Goal: Task Accomplishment & Management: Manage account settings

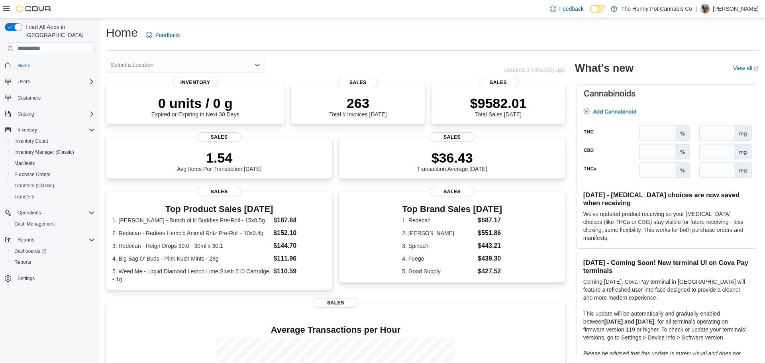
click at [175, 65] on div "Select a Location" at bounding box center [185, 65] width 159 height 16
type input "***"
click at [170, 79] on span "[STREET_ADDRESS][PERSON_NAME]" at bounding box center [191, 78] width 101 height 8
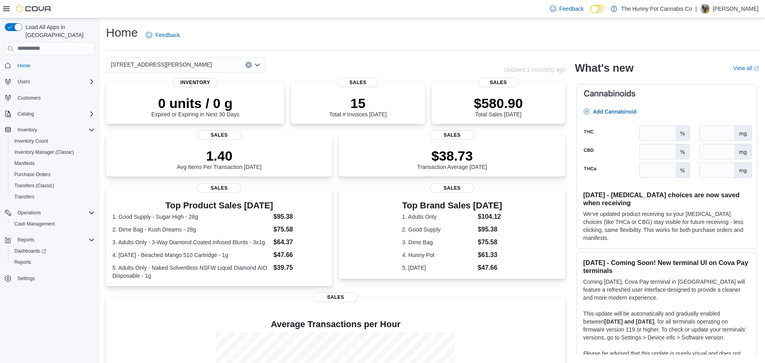
click at [351, 55] on div "Home Feedback [STREET_ADDRESS][PERSON_NAME] Selected. [STREET_ADDRESS][PERSON_N…" at bounding box center [432, 242] width 665 height 448
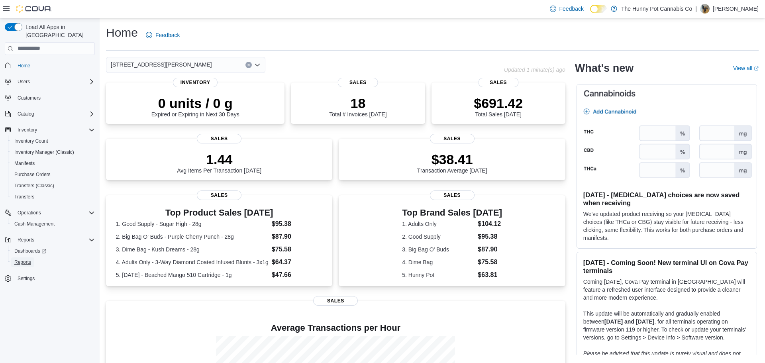
drag, startPoint x: 29, startPoint y: 254, endPoint x: 96, endPoint y: 245, distance: 67.6
click at [29, 259] on span "Reports" at bounding box center [22, 262] width 17 height 6
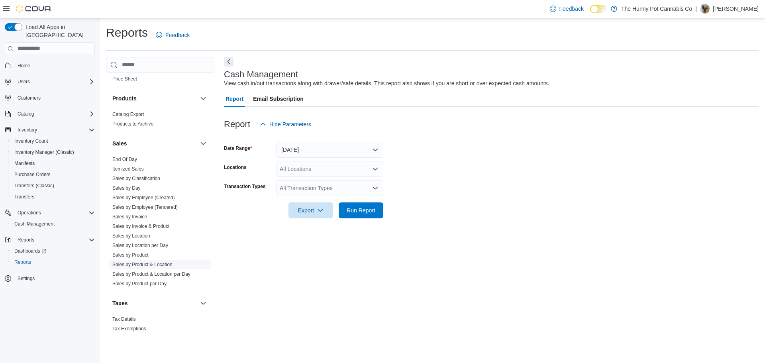
scroll to position [123, 0]
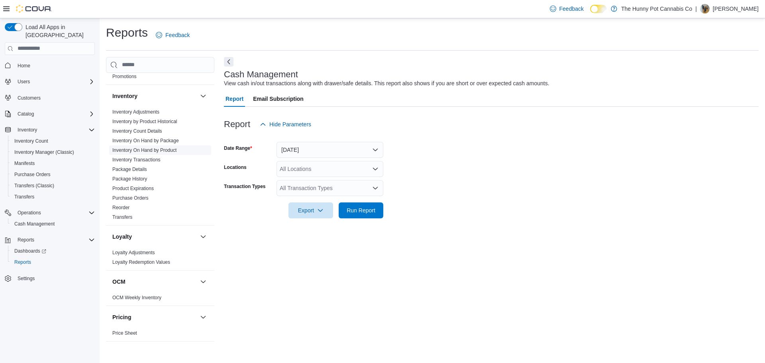
click at [157, 150] on link "Inventory On Hand by Product" at bounding box center [144, 150] width 64 height 6
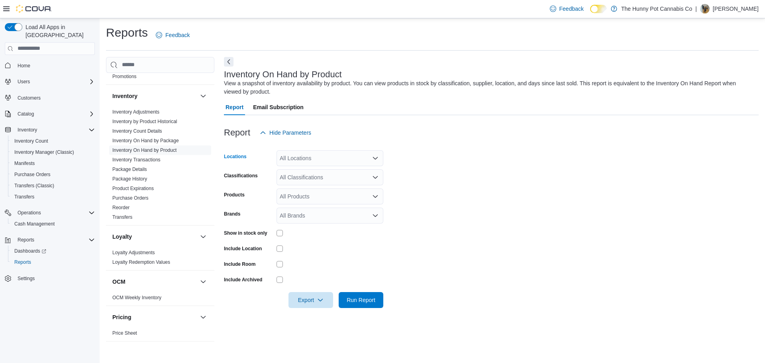
click at [326, 157] on div "All Locations" at bounding box center [329, 158] width 107 height 16
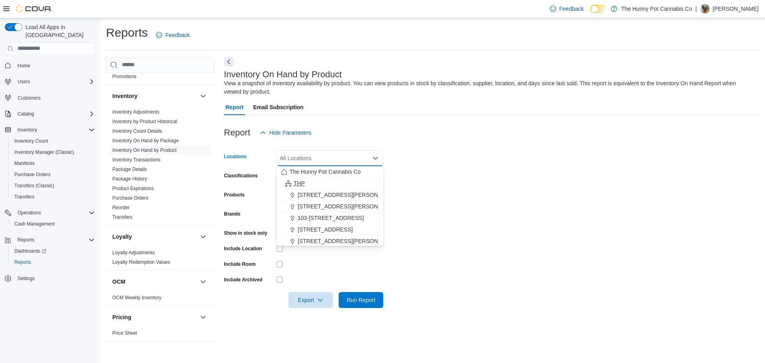
click at [305, 184] on div "THP" at bounding box center [329, 183] width 97 height 8
click at [296, 159] on icon "Remove THP from selection in this group" at bounding box center [296, 157] width 5 height 5
click at [303, 172] on span "The Hunny Pot Cannabis Co" at bounding box center [325, 172] width 71 height 8
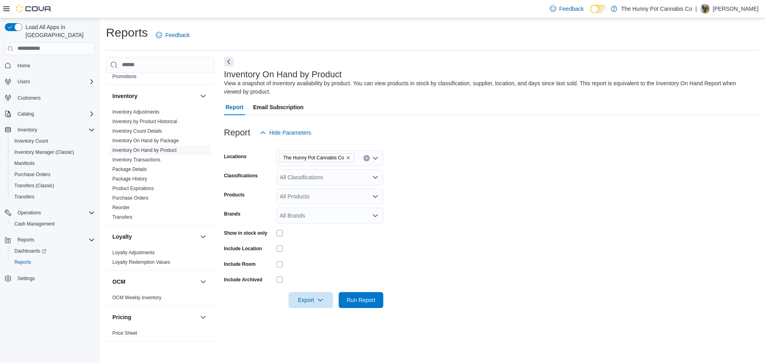
click at [494, 178] on form "Locations The Hunny Pot Cannabis Co Classifications All Classifications Product…" at bounding box center [491, 224] width 535 height 167
click at [335, 176] on div "All Classifications" at bounding box center [329, 177] width 107 height 16
click at [315, 217] on span "Accessories" at bounding box center [309, 214] width 30 height 8
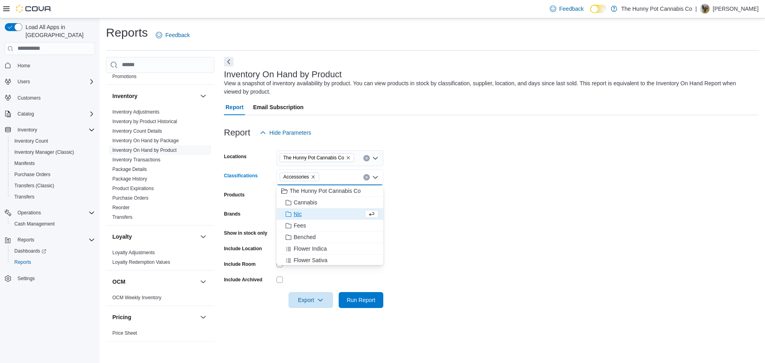
click at [436, 202] on form "Locations The Hunny Pot Cannabis Co Classifications Accessories Combo box. Sele…" at bounding box center [491, 224] width 535 height 167
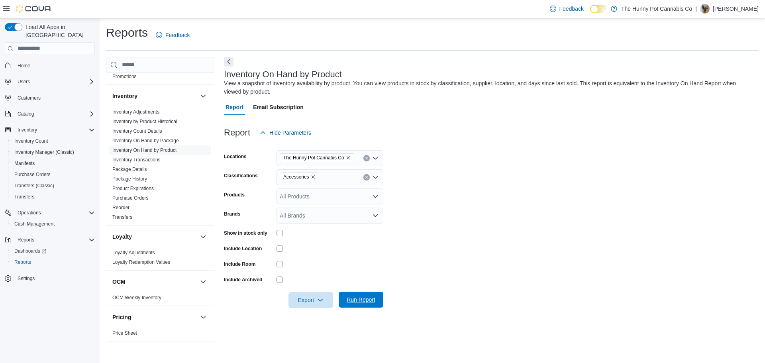
click at [360, 298] on span "Run Report" at bounding box center [361, 300] width 29 height 8
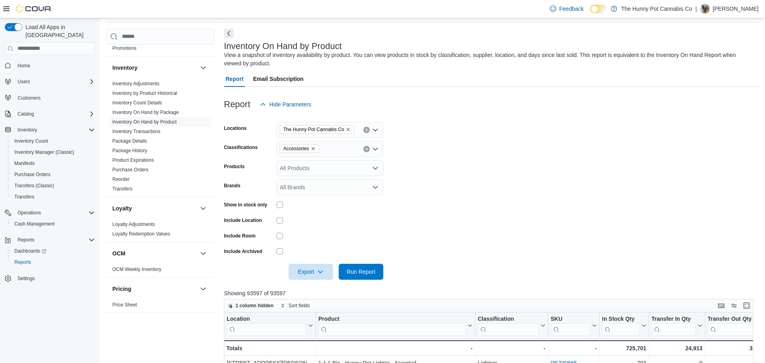
scroll to position [22, 0]
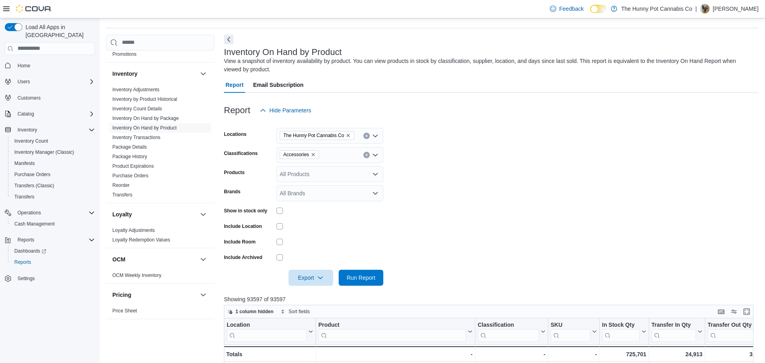
click at [350, 135] on icon "Remove The Hunny Pot Cannabis Co from selection in this group" at bounding box center [348, 135] width 3 height 3
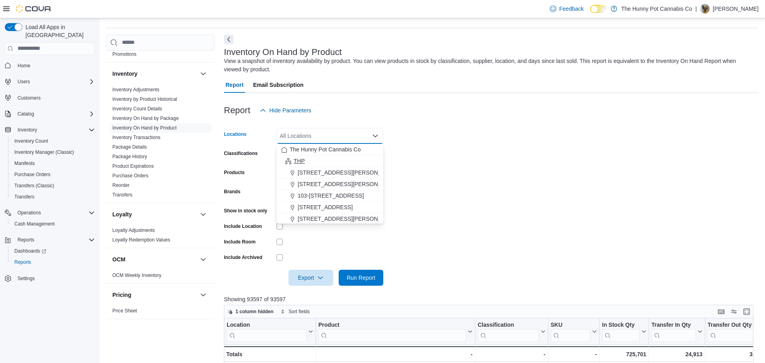
click at [299, 161] on span "THP" at bounding box center [299, 161] width 11 height 8
click at [451, 147] on form "Locations THP Combo box. Selected. THP. Press Backspace to delete THP. Combo bo…" at bounding box center [491, 201] width 535 height 167
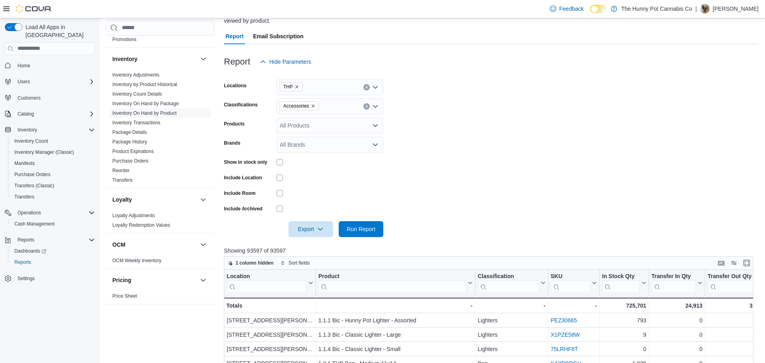
scroll to position [104, 0]
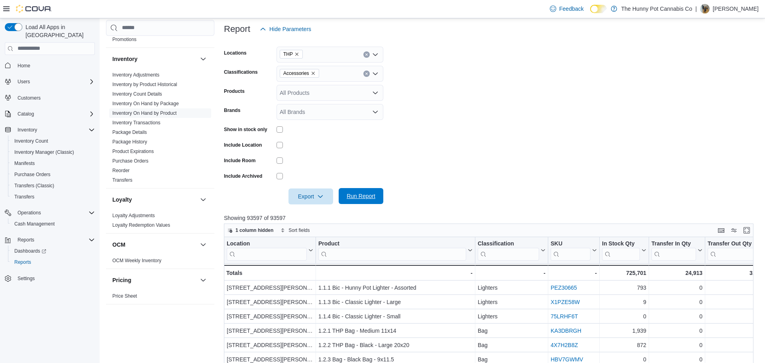
click at [352, 196] on span "Run Report" at bounding box center [361, 196] width 29 height 8
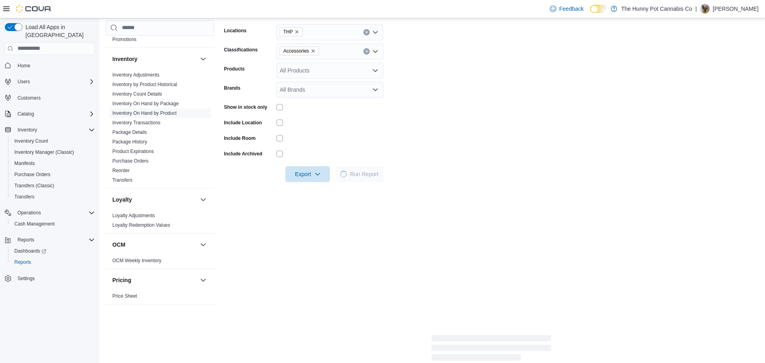
scroll to position [142, 0]
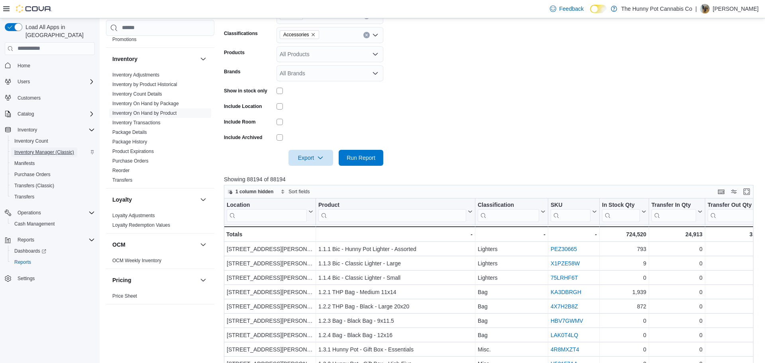
click at [49, 149] on span "Inventory Manager (Classic)" at bounding box center [44, 152] width 60 height 6
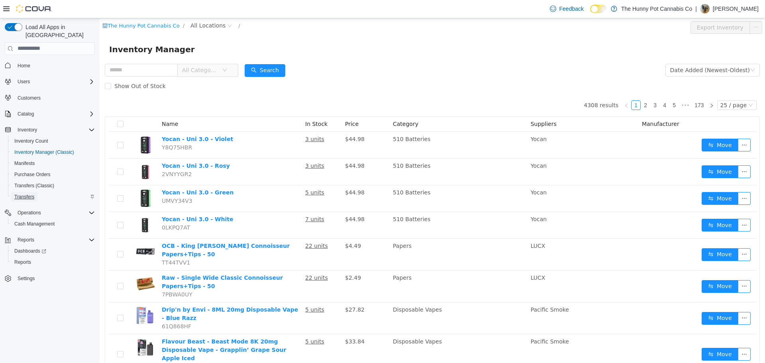
click at [32, 192] on span "Transfers" at bounding box center [24, 197] width 20 height 10
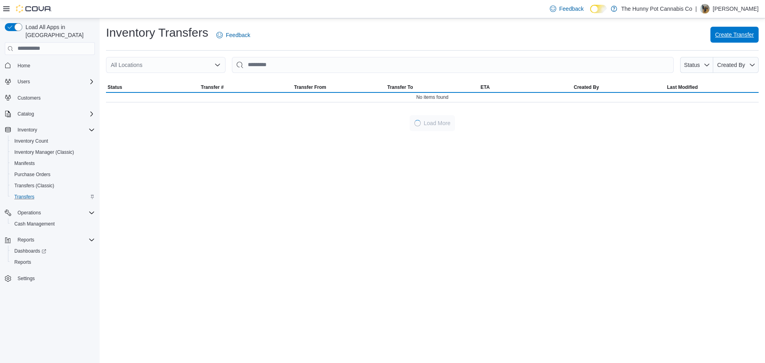
click at [741, 35] on span "Create Transfer" at bounding box center [734, 35] width 39 height 8
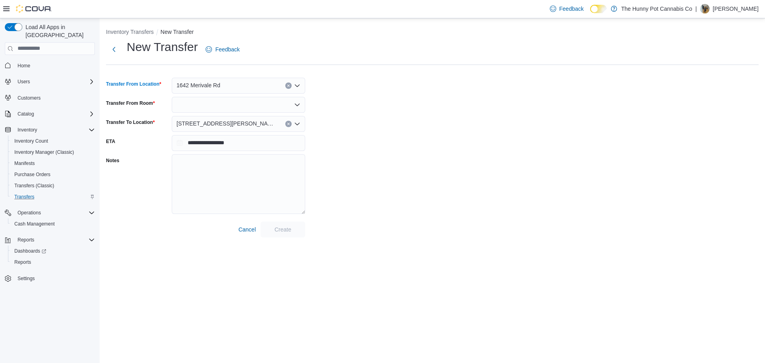
click at [227, 82] on div "1642 Merivale Rd" at bounding box center [238, 86] width 133 height 16
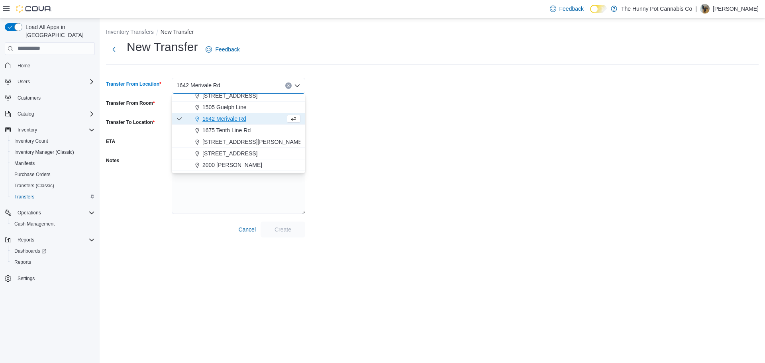
scroll to position [106, 0]
click at [221, 166] on span "[STREET_ADDRESS]" at bounding box center [229, 167] width 55 height 8
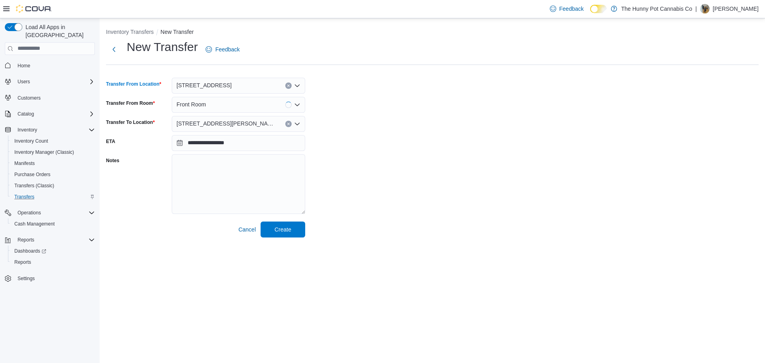
click at [441, 145] on div "**********" at bounding box center [432, 138] width 652 height 198
click at [214, 175] on textarea "Notes" at bounding box center [238, 184] width 133 height 60
click at [206, 108] on div at bounding box center [238, 105] width 133 height 16
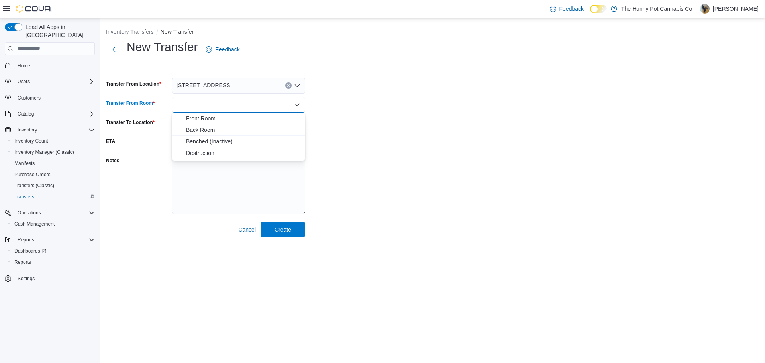
click at [206, 123] on button "Front Room" at bounding box center [238, 119] width 133 height 12
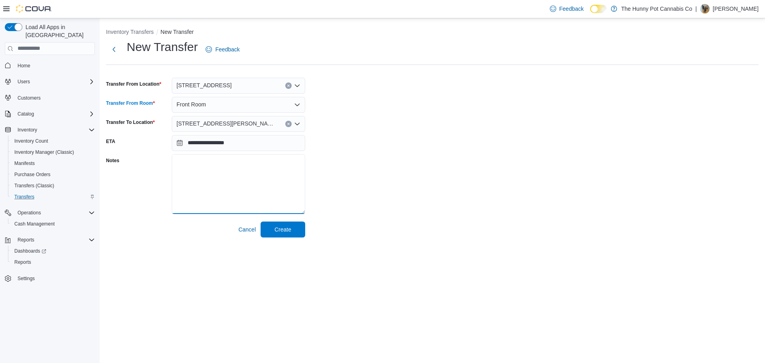
click at [209, 160] on textarea "Notes" at bounding box center [238, 184] width 133 height 60
type textarea "**********"
click at [285, 238] on div "**********" at bounding box center [432, 130] width 665 height 225
click at [284, 232] on span "Create" at bounding box center [282, 229] width 17 height 8
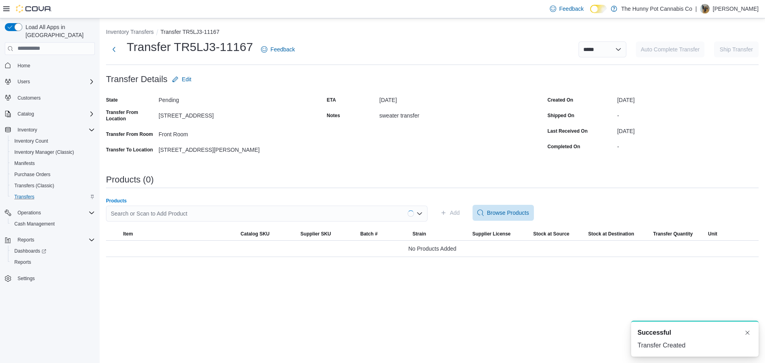
click at [233, 212] on div "Search or Scan to Add Product" at bounding box center [266, 214] width 321 height 16
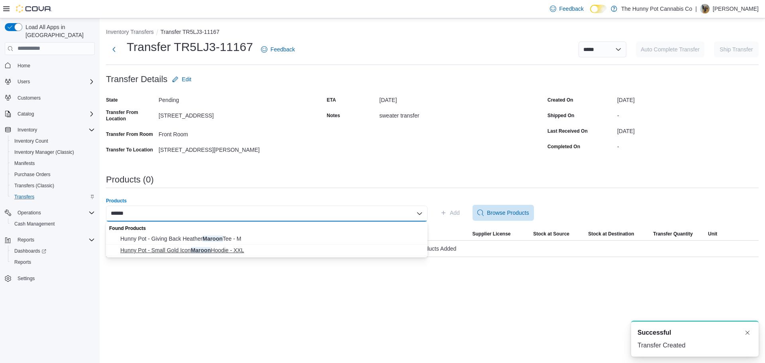
type input "******"
drag, startPoint x: 237, startPoint y: 250, endPoint x: 247, endPoint y: 252, distance: 9.4
click at [237, 250] on span "Hunny Pot - Small Gold Icon Maroon Hoodie - XXL" at bounding box center [271, 250] width 302 height 8
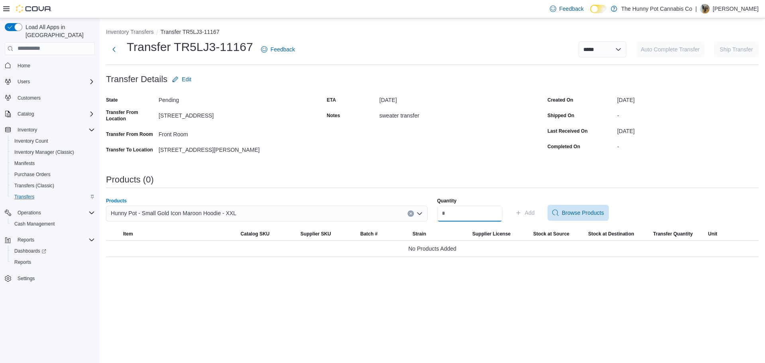
click at [467, 214] on input "Quantity" at bounding box center [469, 214] width 65 height 16
type input "*"
click at [535, 210] on span "Add" at bounding box center [530, 213] width 10 height 8
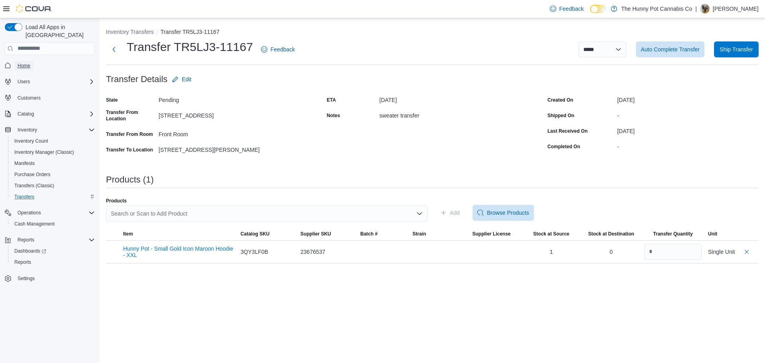
click at [31, 61] on link "Home" at bounding box center [23, 66] width 19 height 10
